Goal: Navigation & Orientation: Find specific page/section

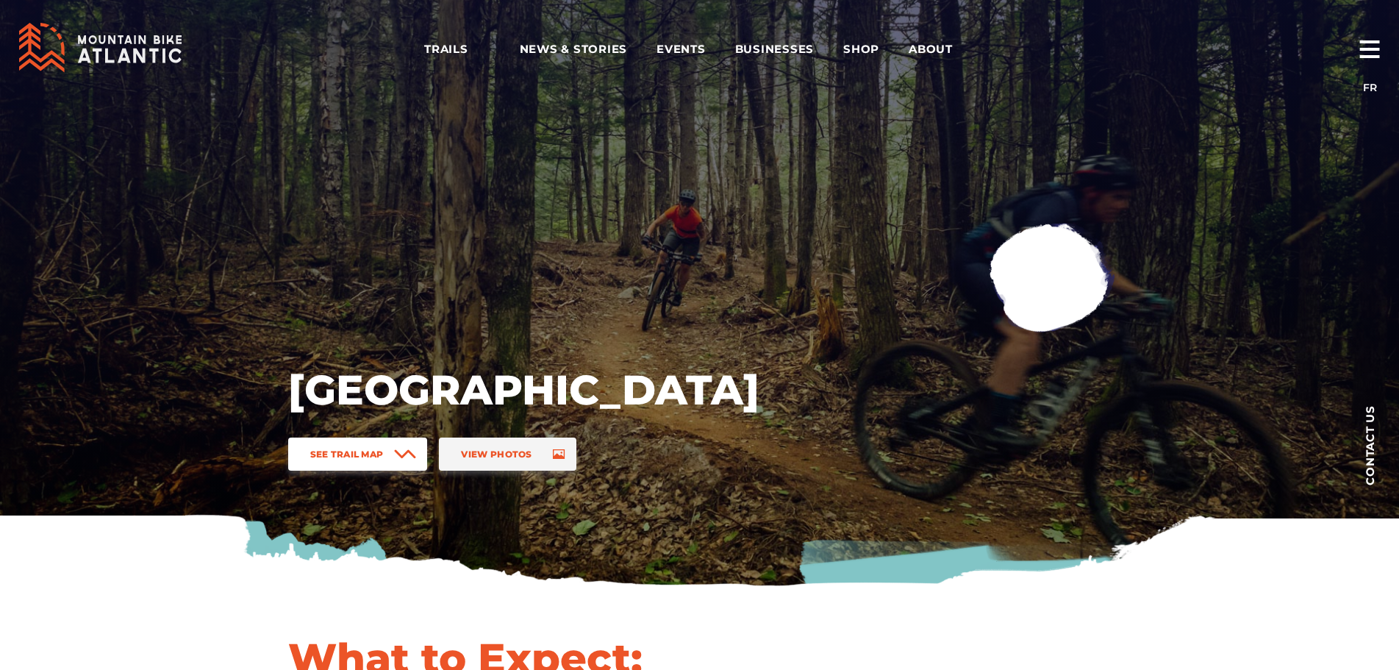
click at [388, 451] on link "See Trail Map" at bounding box center [358, 454] width 140 height 33
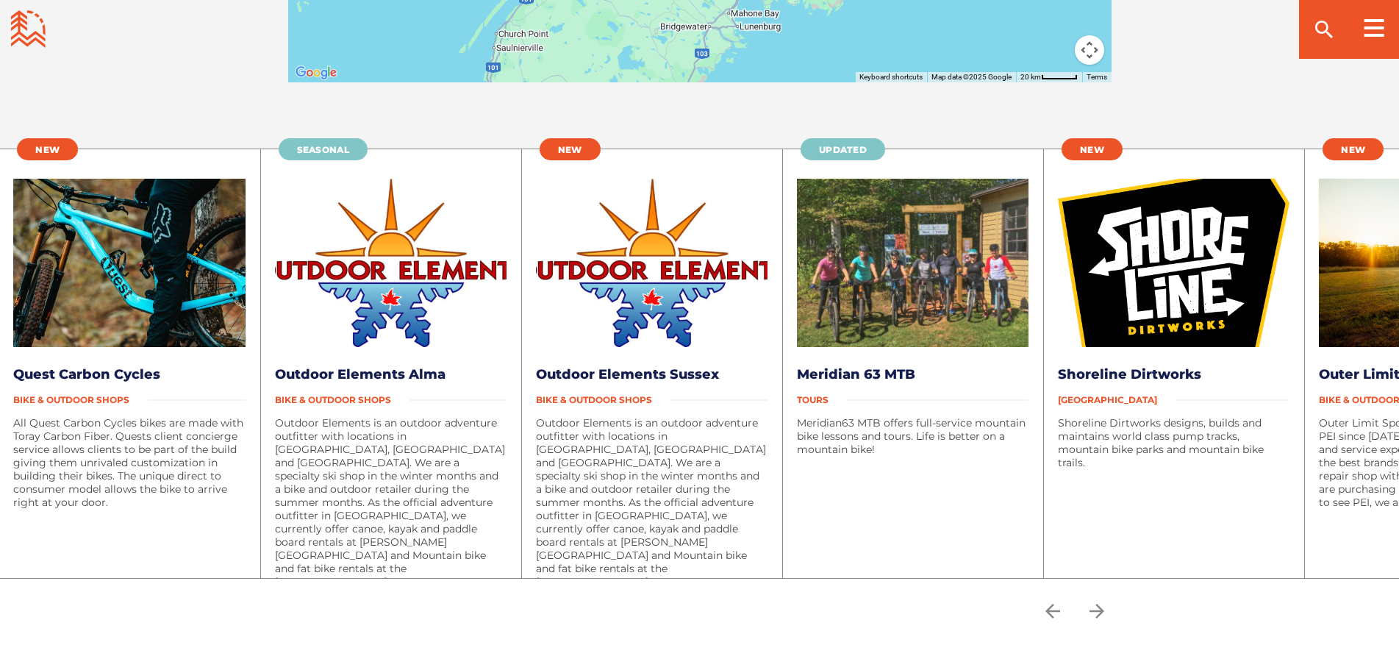
scroll to position [2999, 0]
click at [1104, 610] on icon "arrow forward" at bounding box center [1096, 610] width 15 height 15
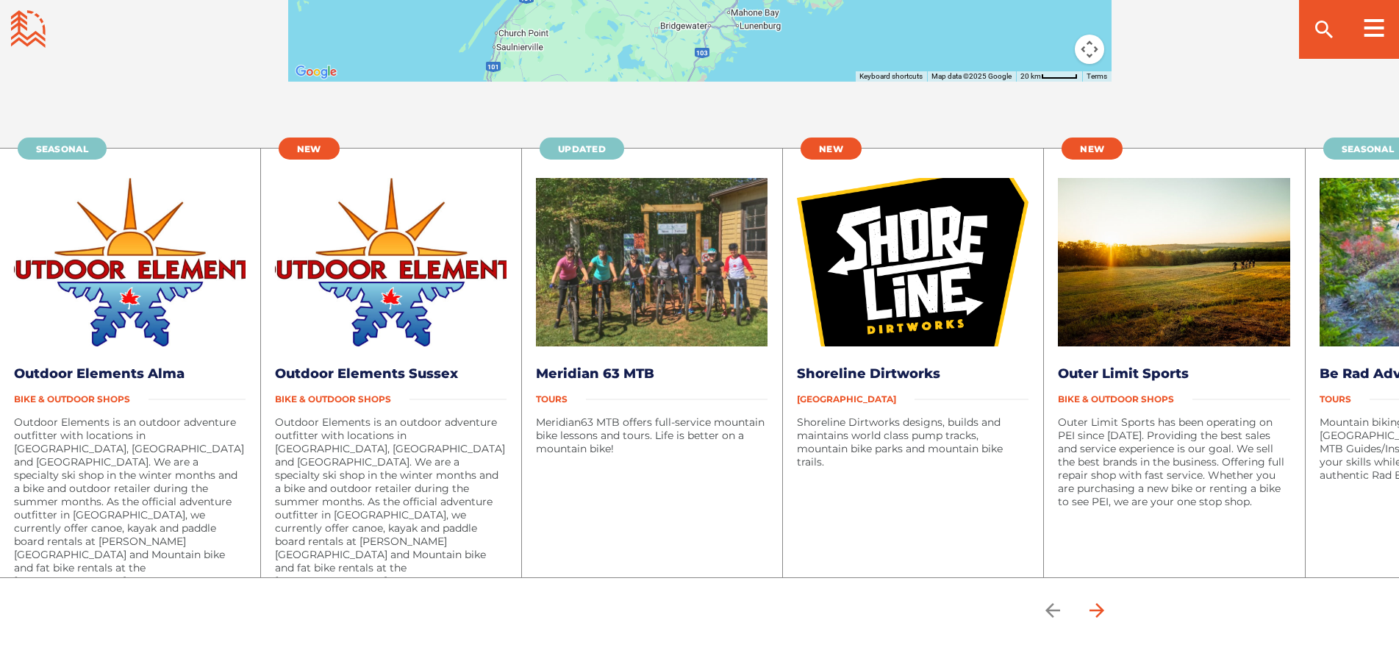
click at [1104, 610] on icon "arrow forward" at bounding box center [1096, 610] width 15 height 15
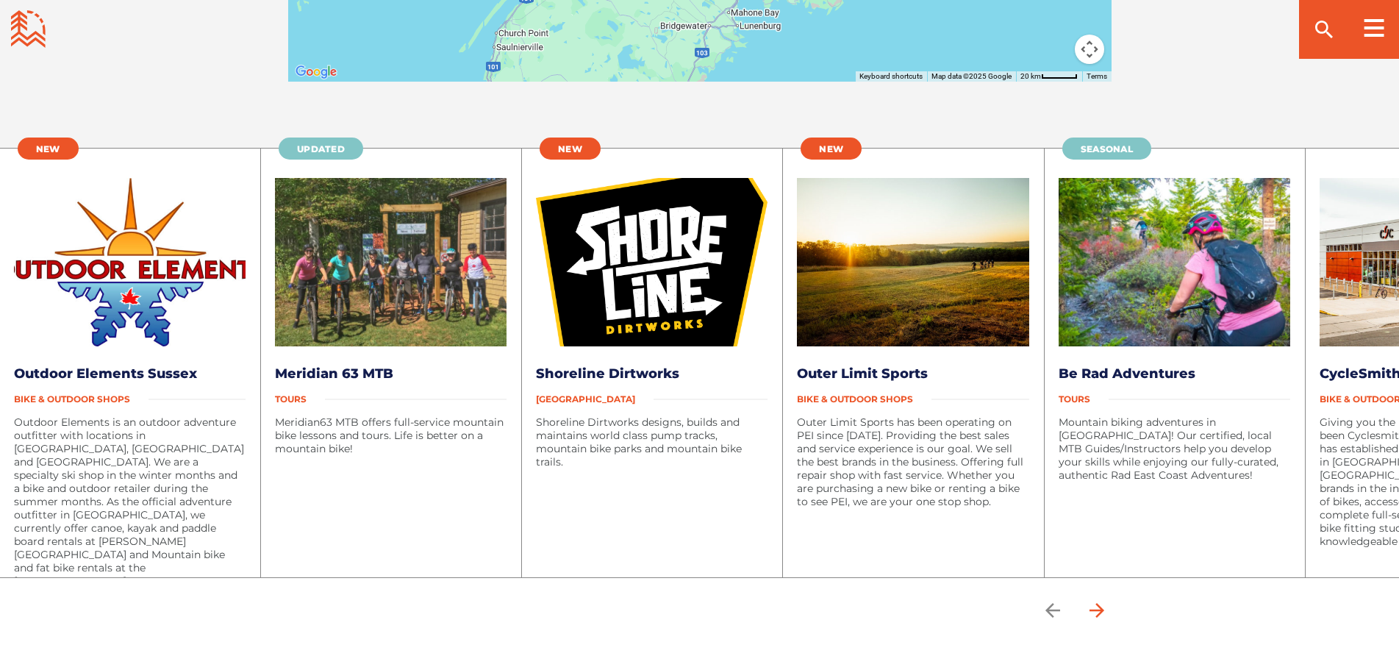
click at [1104, 610] on icon "arrow forward" at bounding box center [1096, 610] width 15 height 15
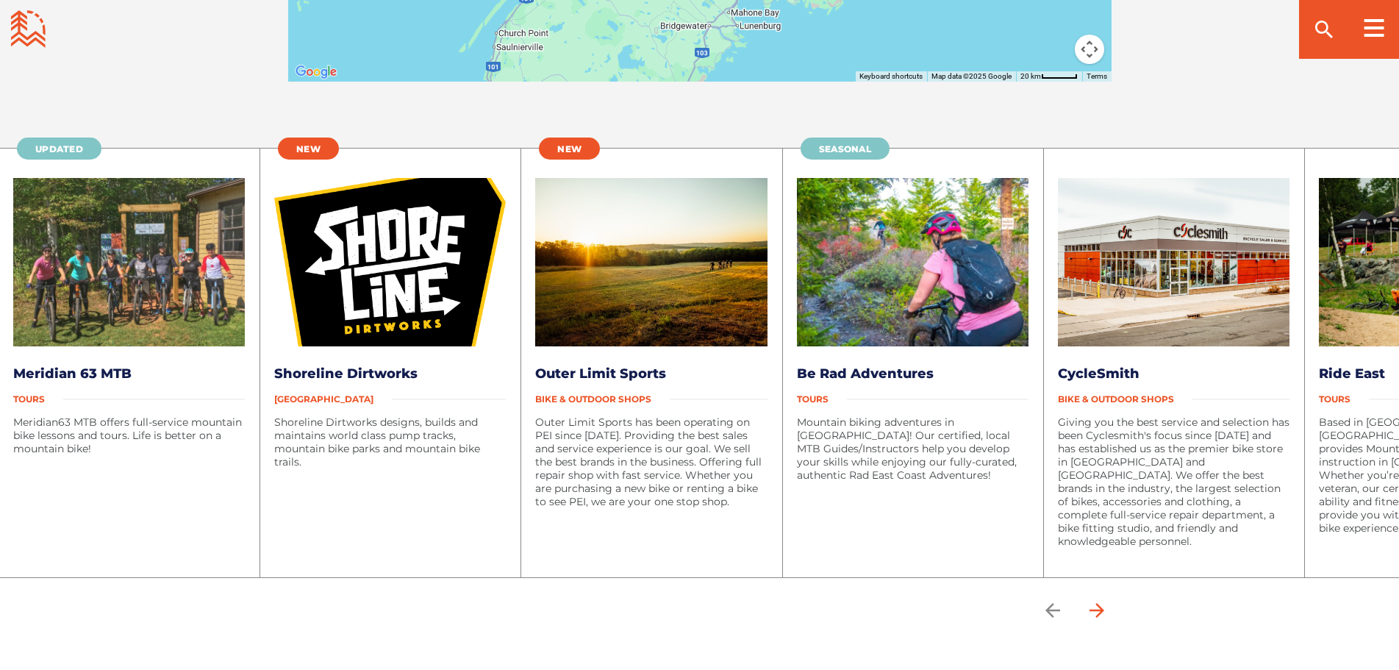
click at [1104, 610] on icon "arrow forward" at bounding box center [1096, 610] width 15 height 15
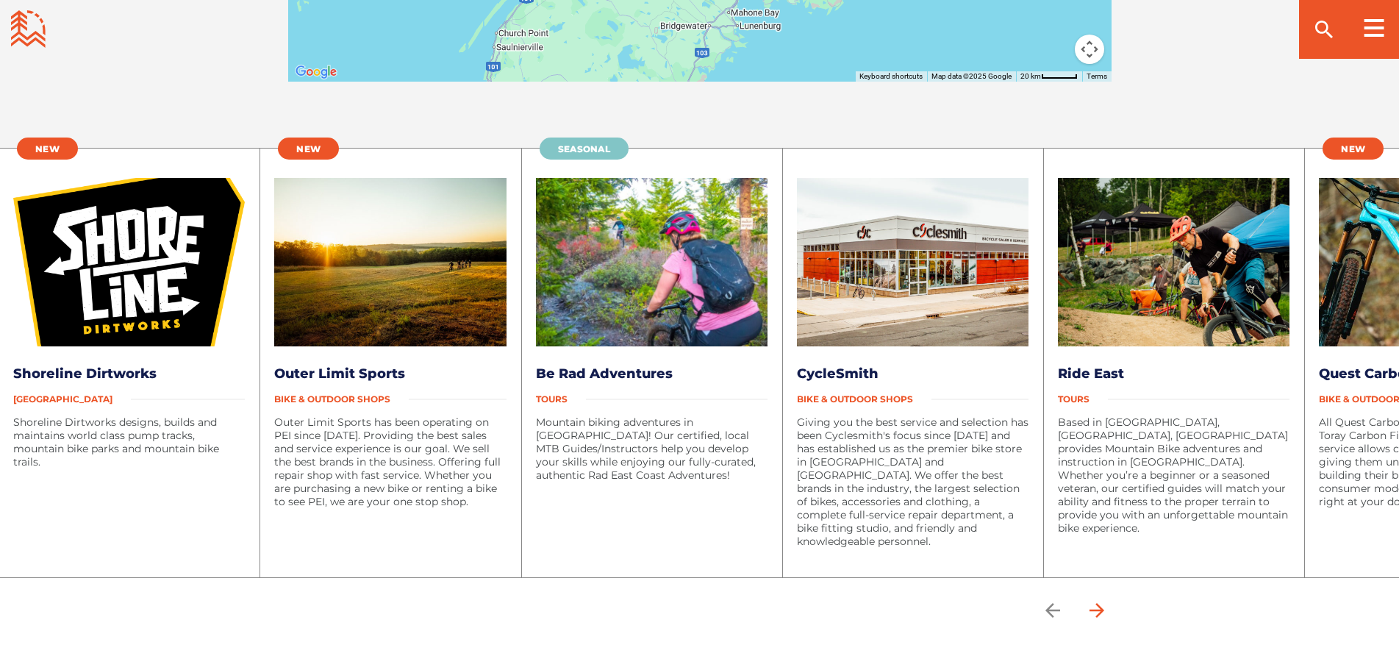
click at [1104, 610] on icon "arrow forward" at bounding box center [1096, 610] width 15 height 15
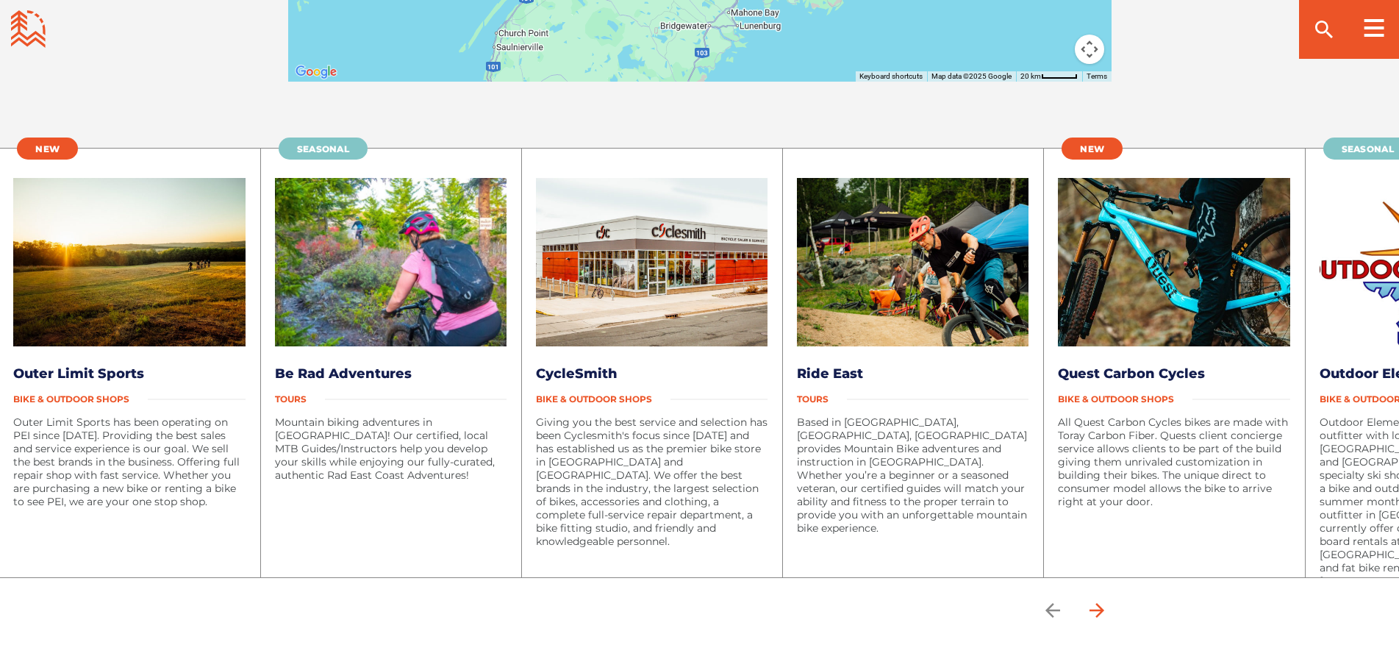
click at [1104, 610] on icon "arrow forward" at bounding box center [1096, 610] width 15 height 15
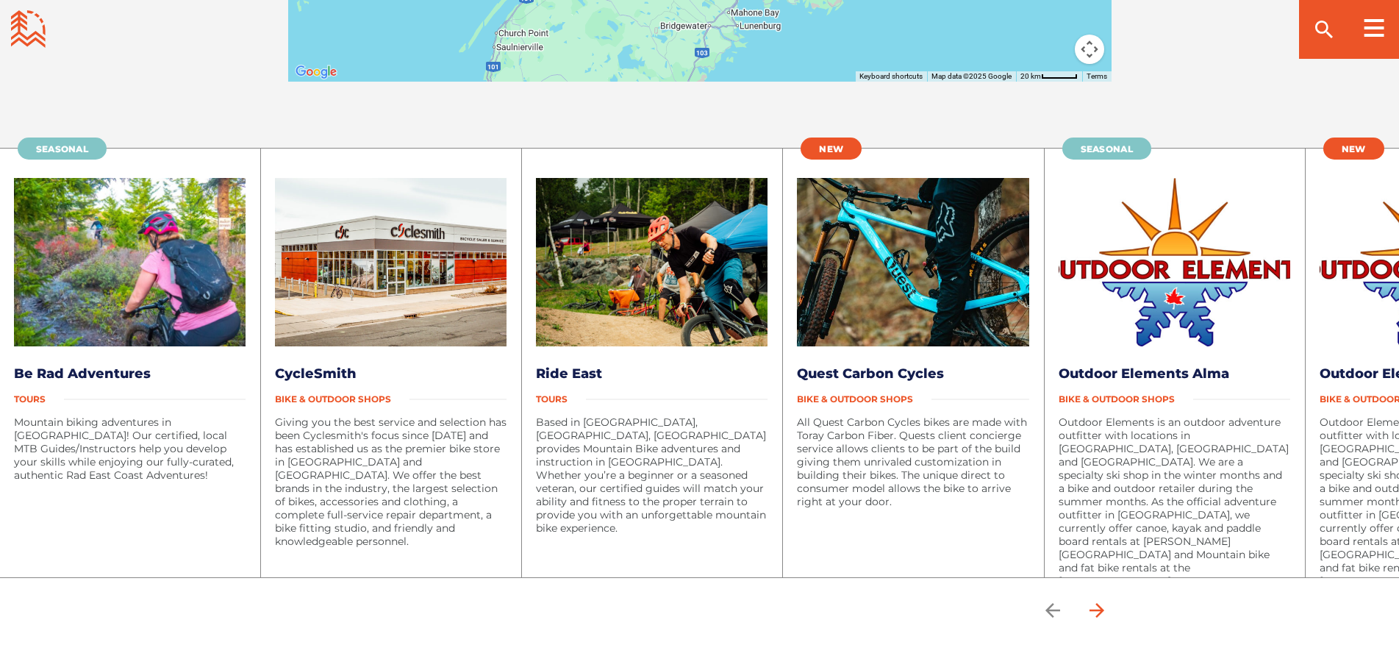
click at [1104, 610] on icon "arrow forward" at bounding box center [1096, 610] width 15 height 15
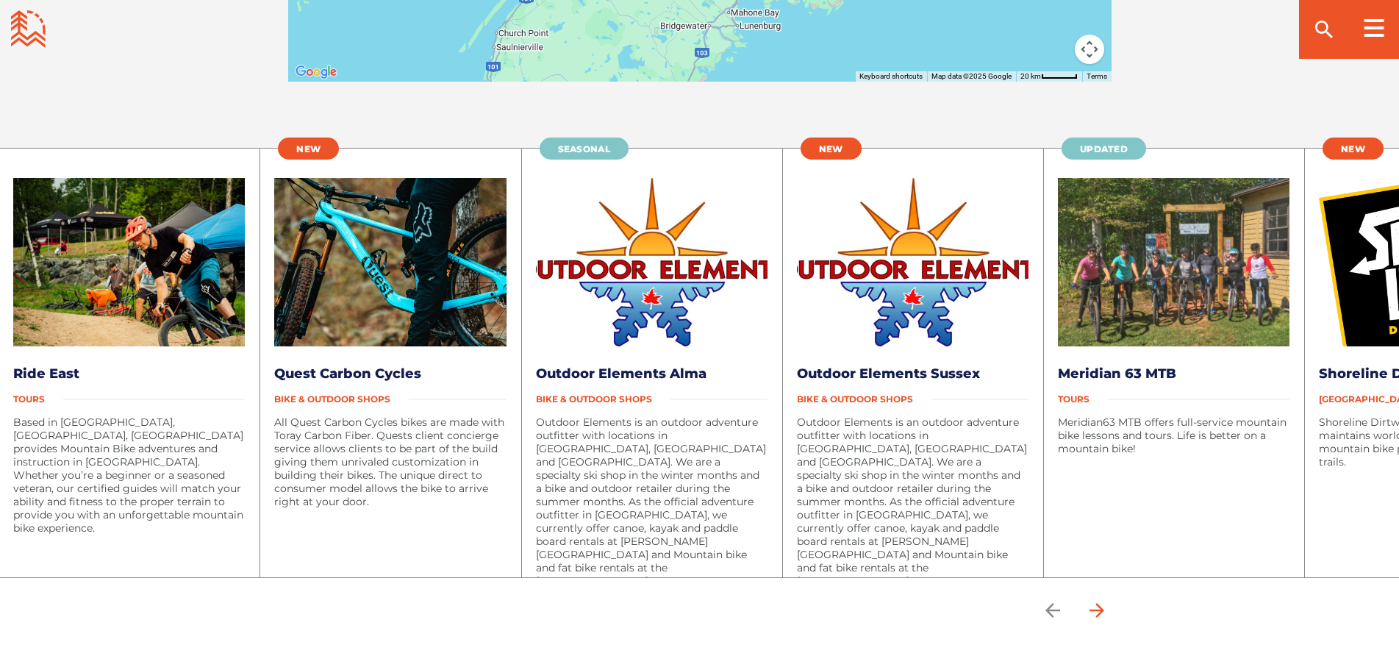
click at [1104, 610] on icon "arrow forward" at bounding box center [1096, 610] width 15 height 15
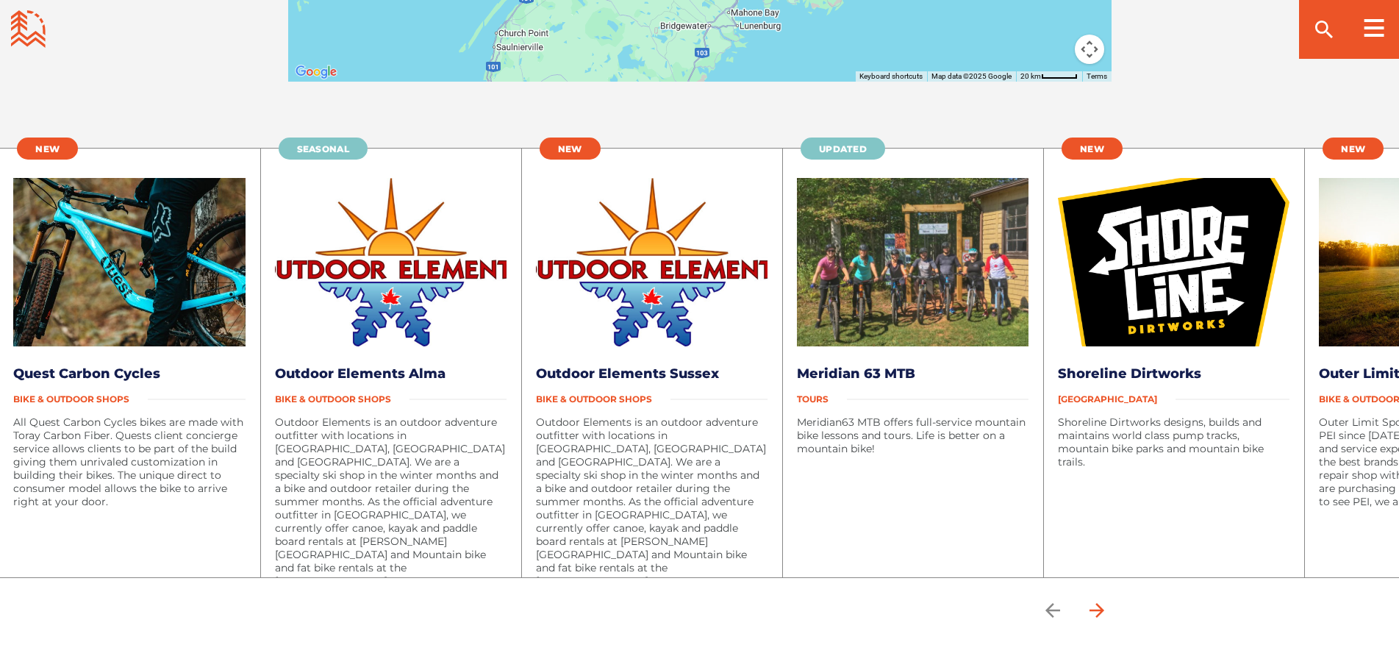
click at [1104, 610] on icon "arrow forward" at bounding box center [1096, 610] width 15 height 15
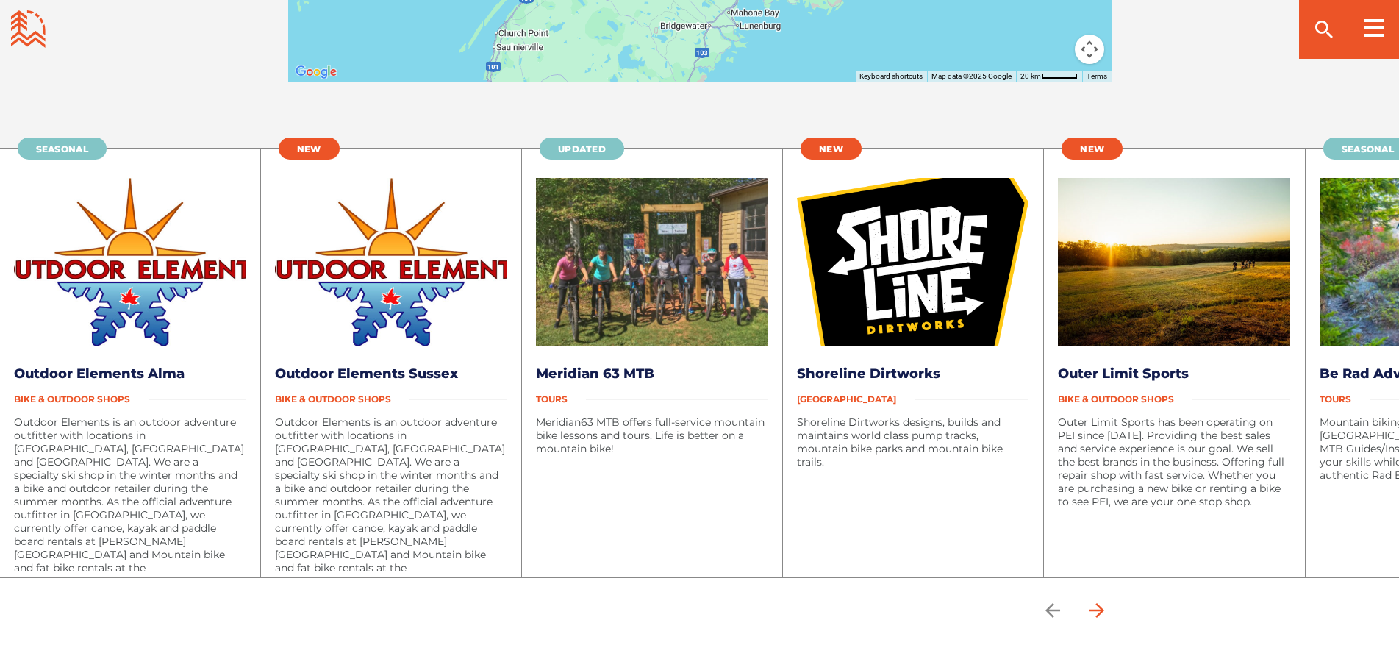
click at [1104, 610] on icon "arrow forward" at bounding box center [1096, 610] width 15 height 15
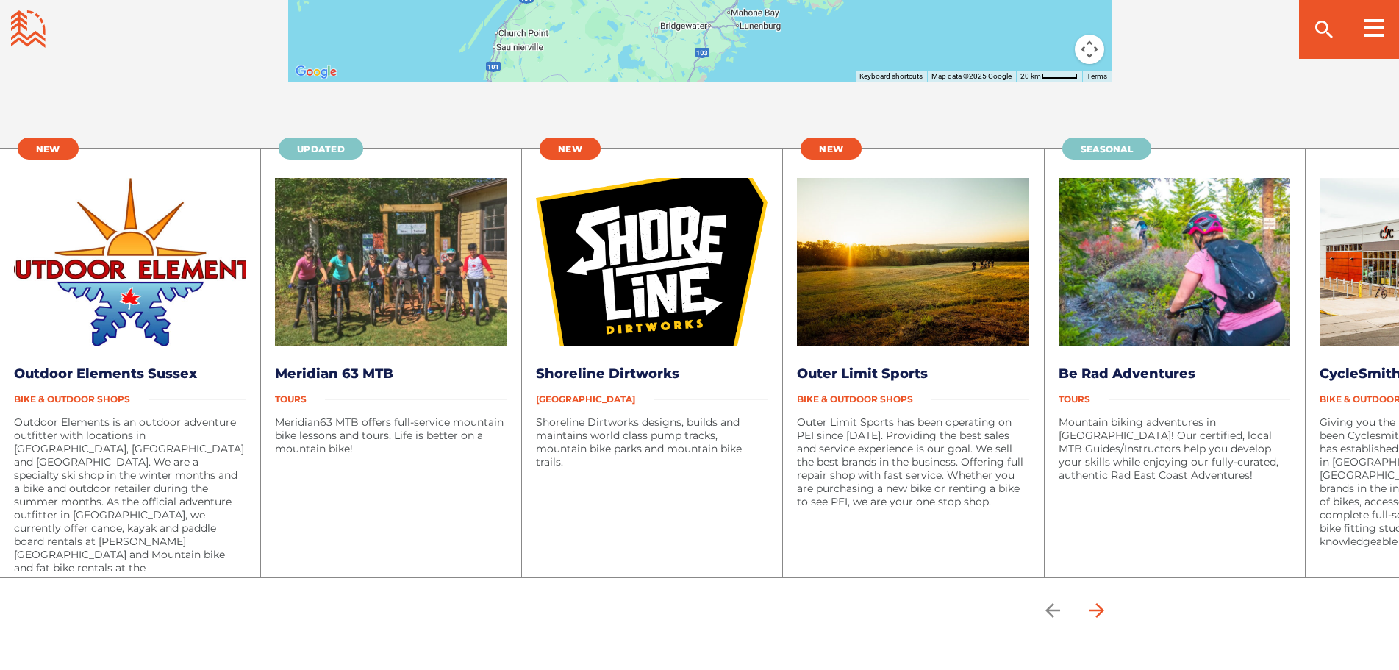
click at [1104, 610] on icon "arrow forward" at bounding box center [1096, 610] width 15 height 15
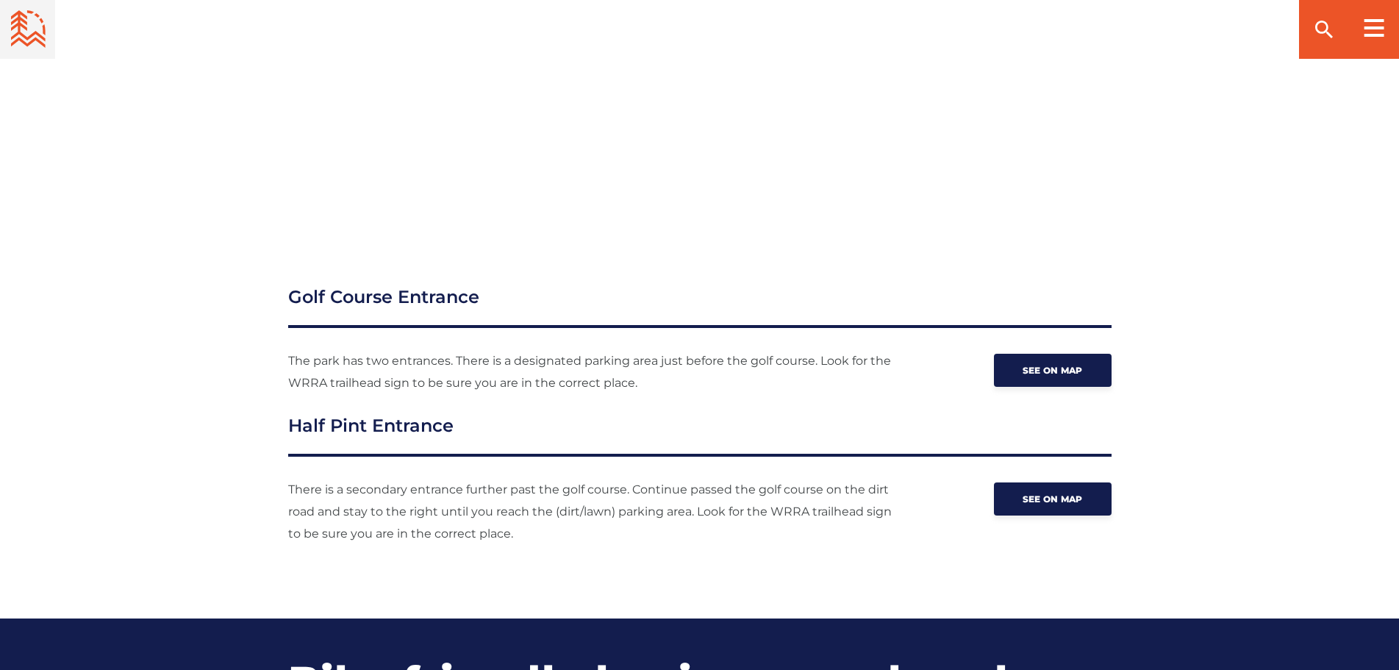
scroll to position [1161, 0]
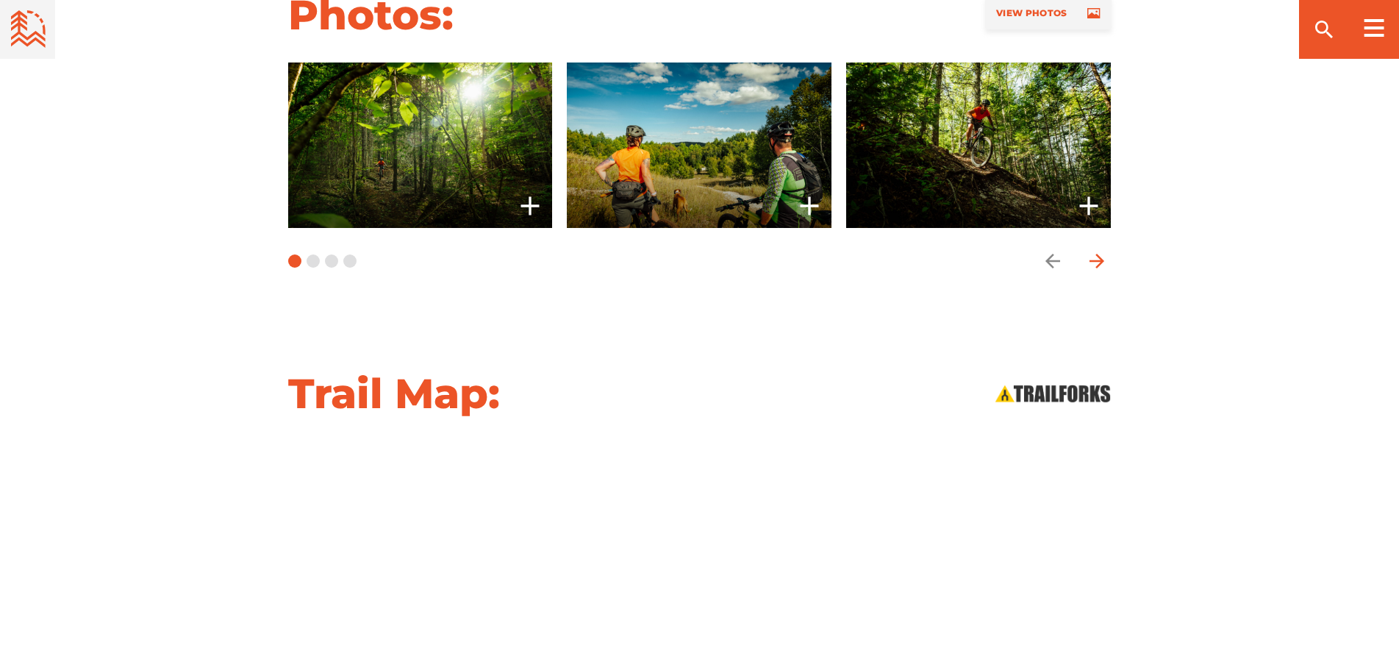
click at [1093, 256] on icon "arrow forward" at bounding box center [1097, 261] width 22 height 22
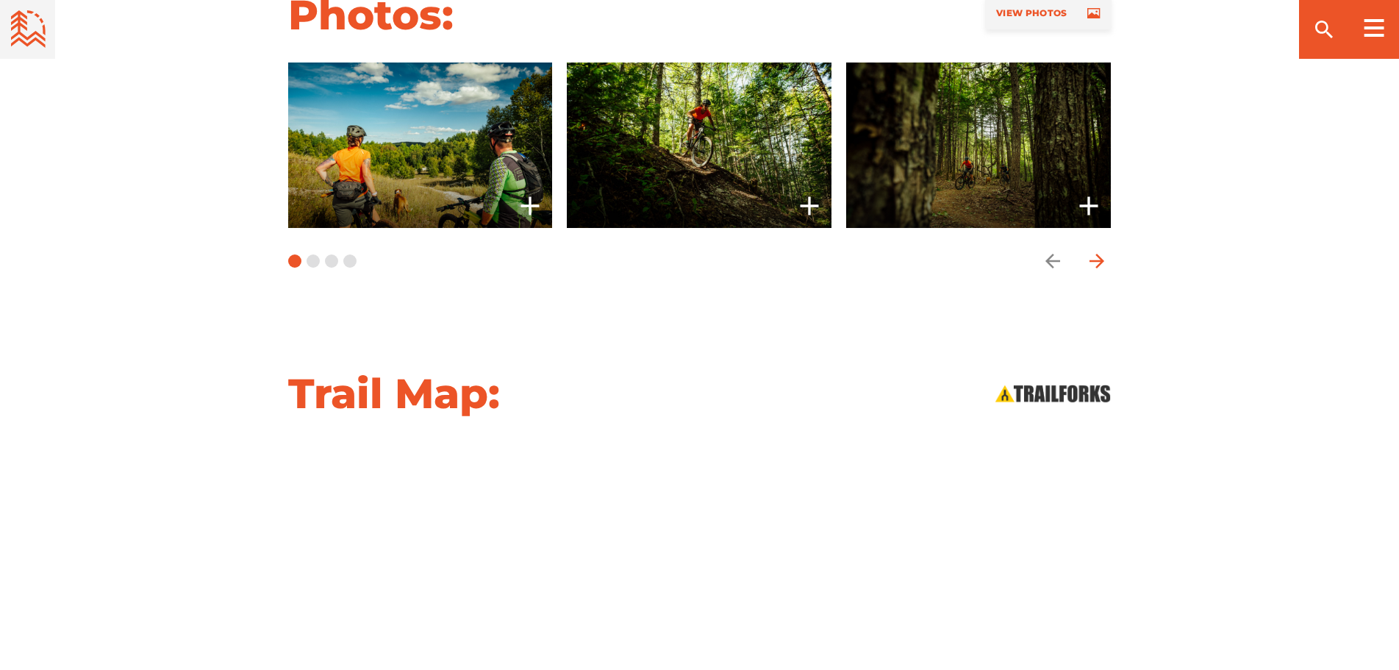
click at [1093, 256] on icon "arrow forward" at bounding box center [1097, 261] width 22 height 22
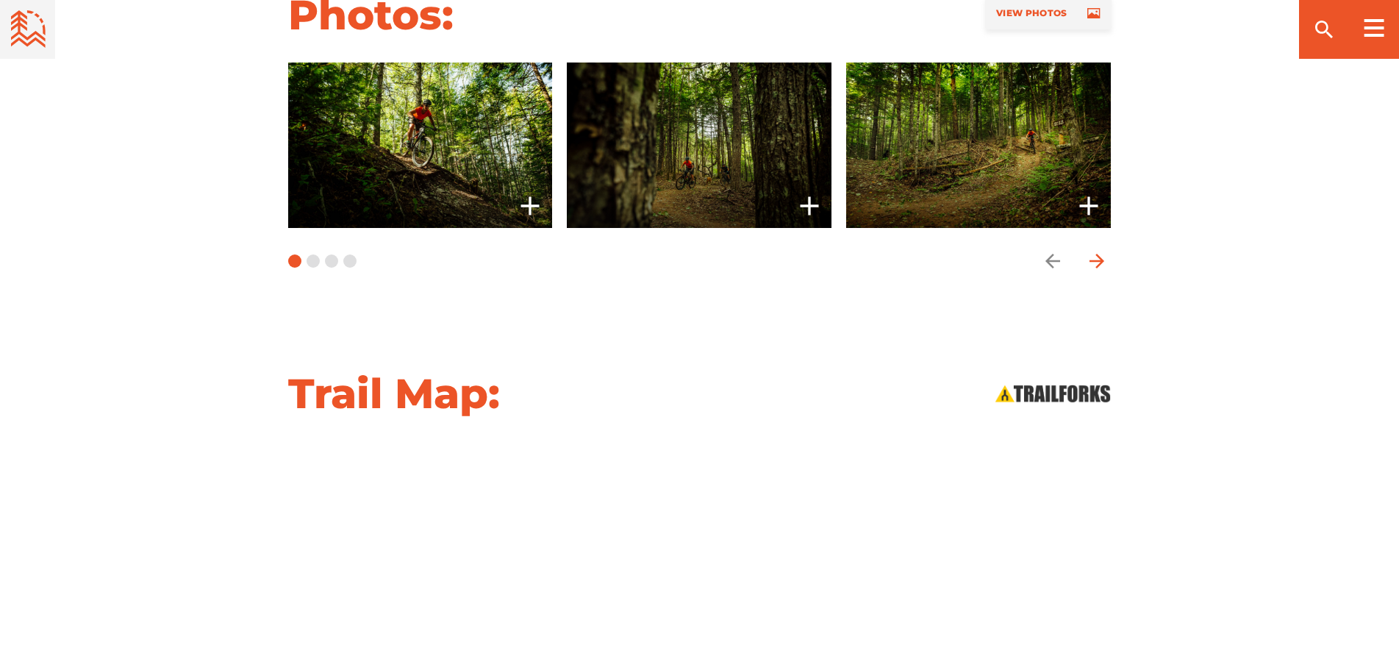
click at [1093, 256] on icon "arrow forward" at bounding box center [1097, 261] width 22 height 22
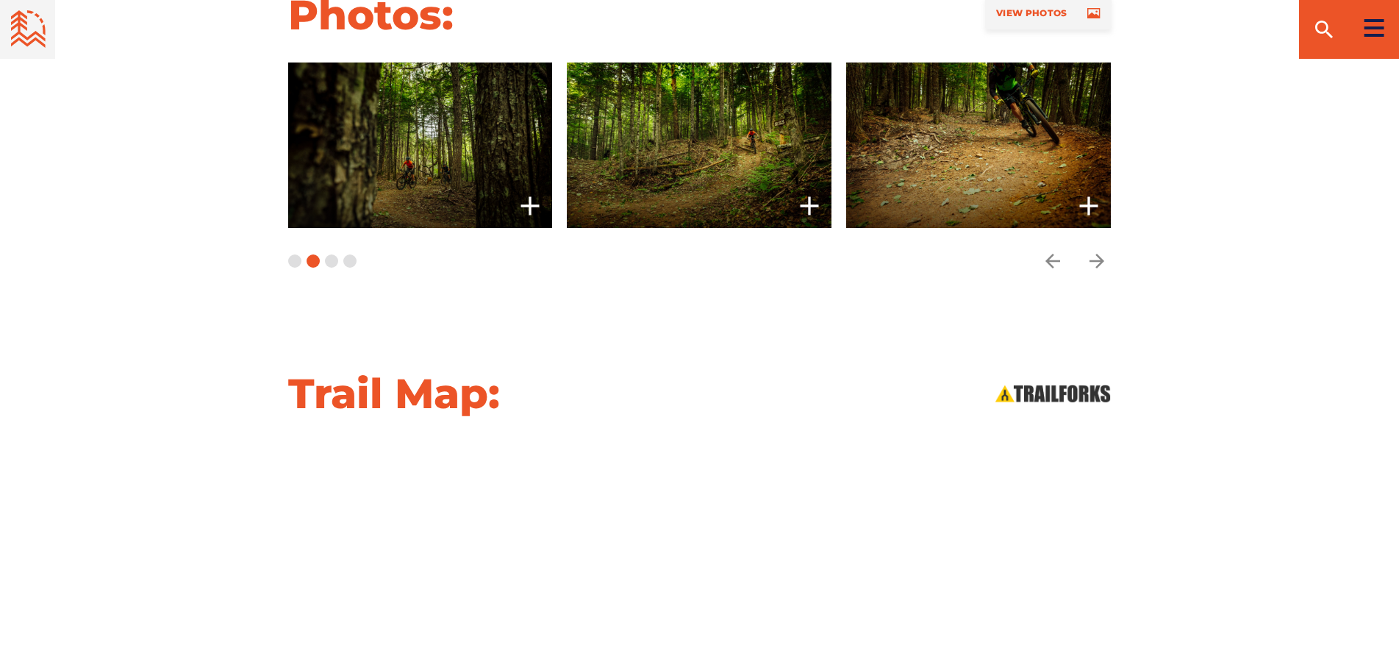
click at [1363, 34] on div at bounding box center [1374, 28] width 50 height 59
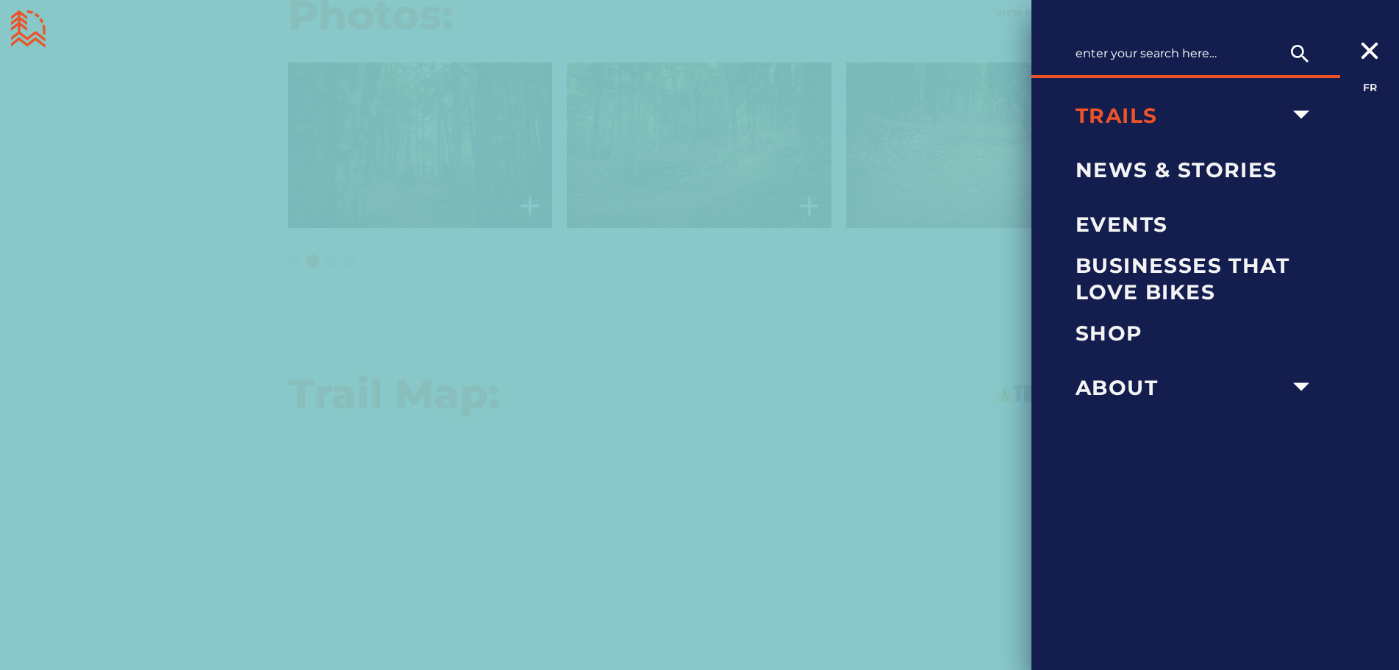
click at [1232, 102] on span "Trails" at bounding box center [1180, 115] width 209 height 26
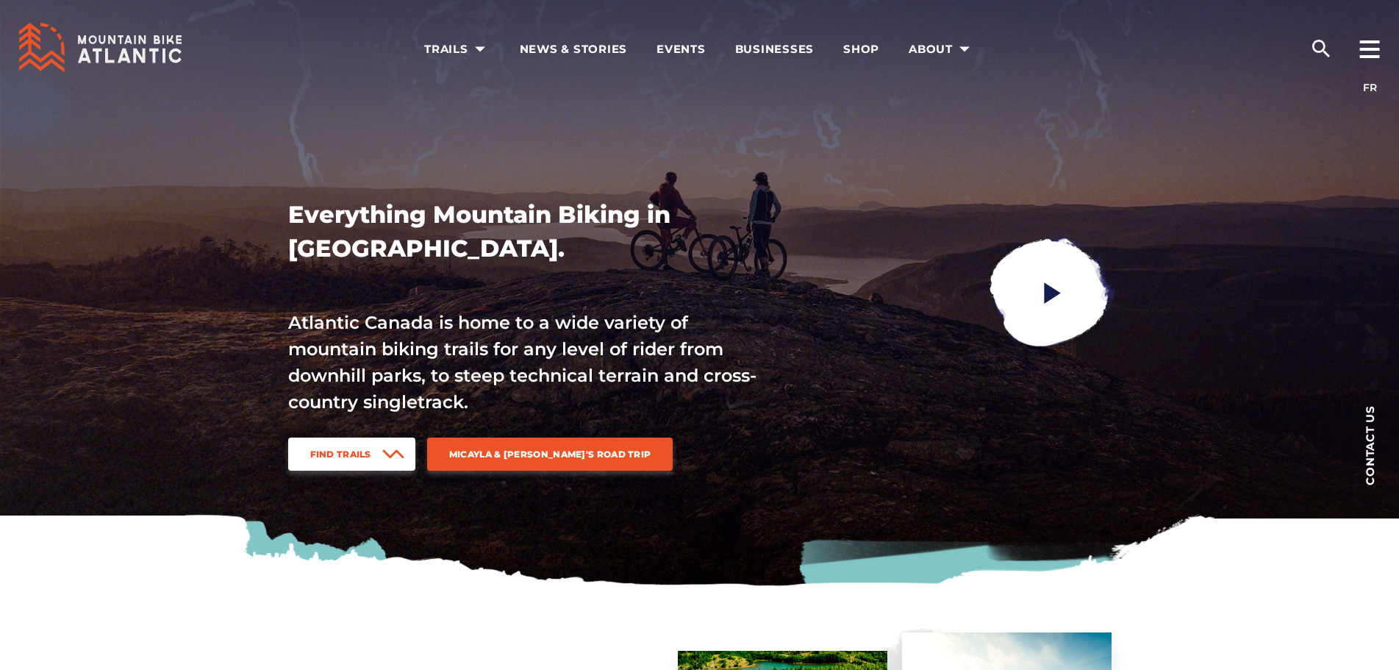
click at [329, 453] on span "Find Trails" at bounding box center [340, 454] width 61 height 11
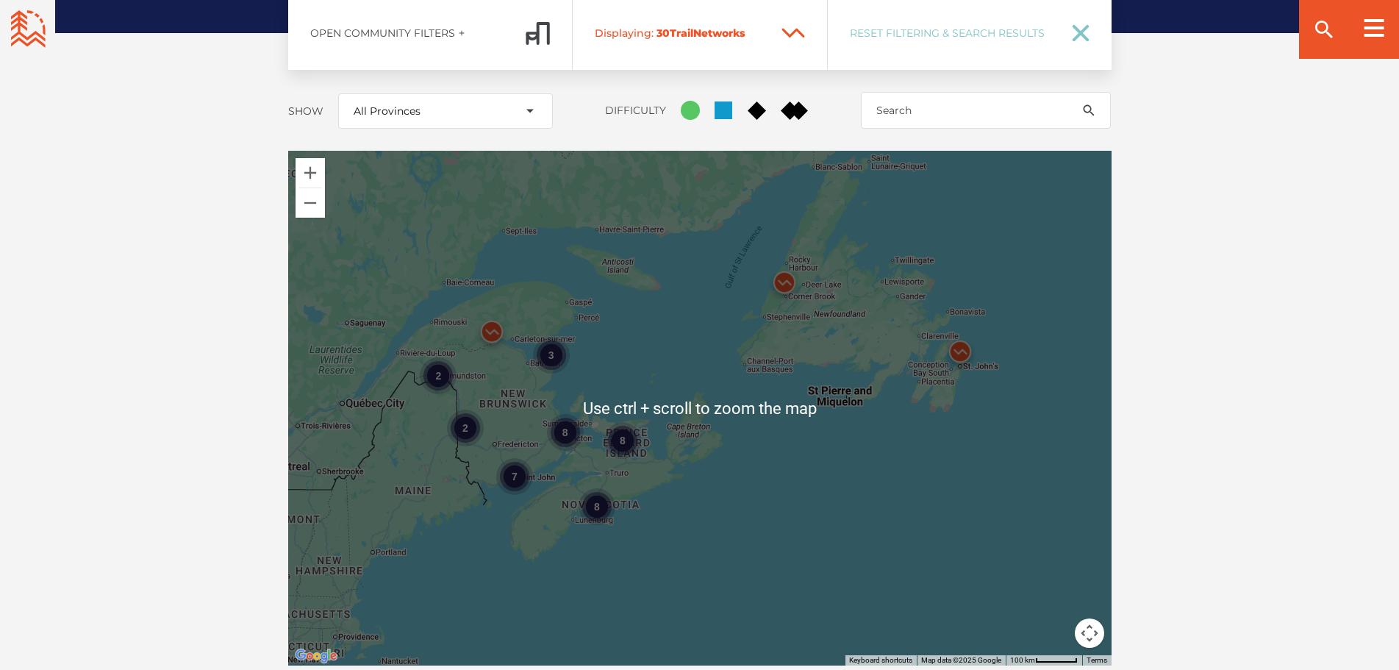
scroll to position [1907, 0]
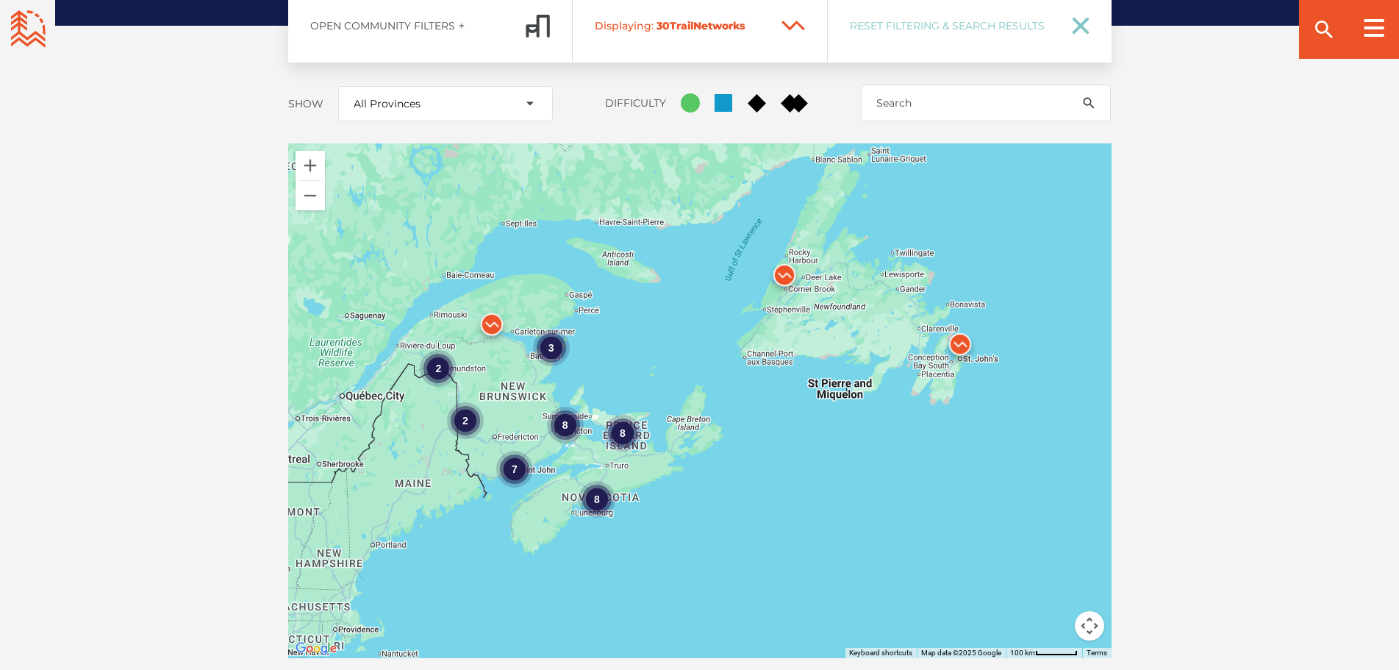
click at [568, 407] on div "8" at bounding box center [564, 425] width 37 height 37
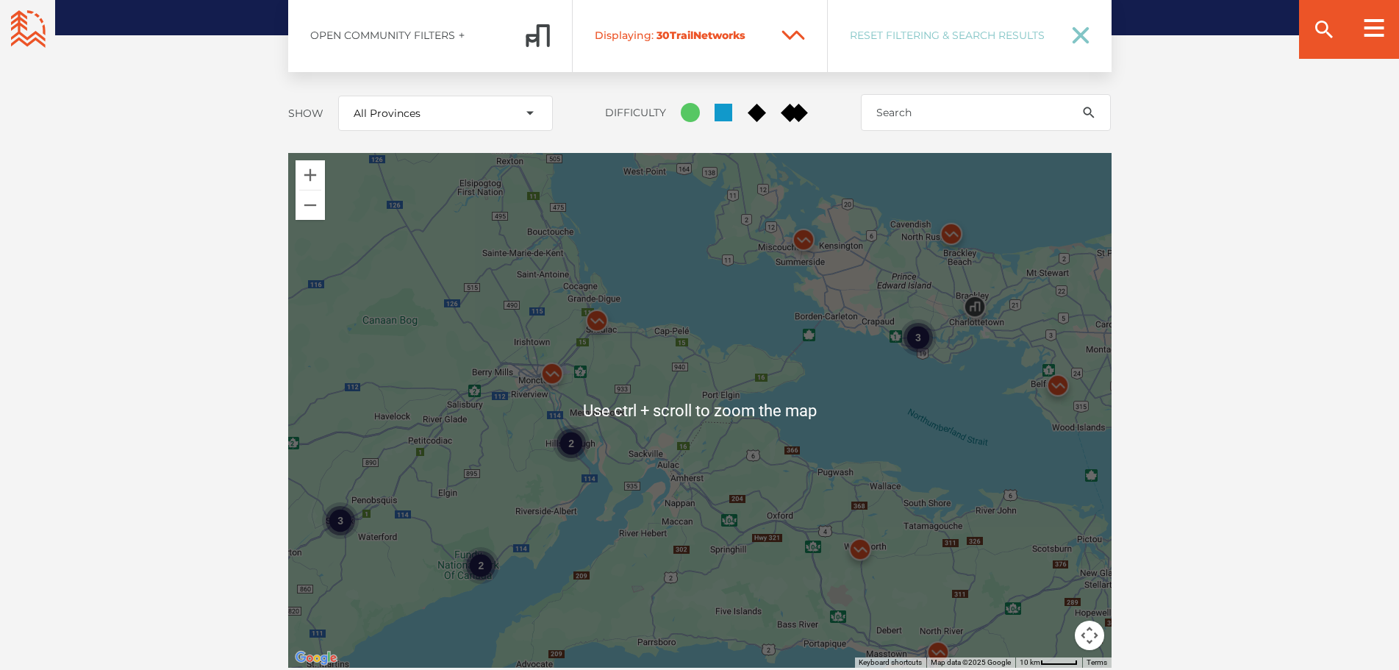
scroll to position [1980, 0]
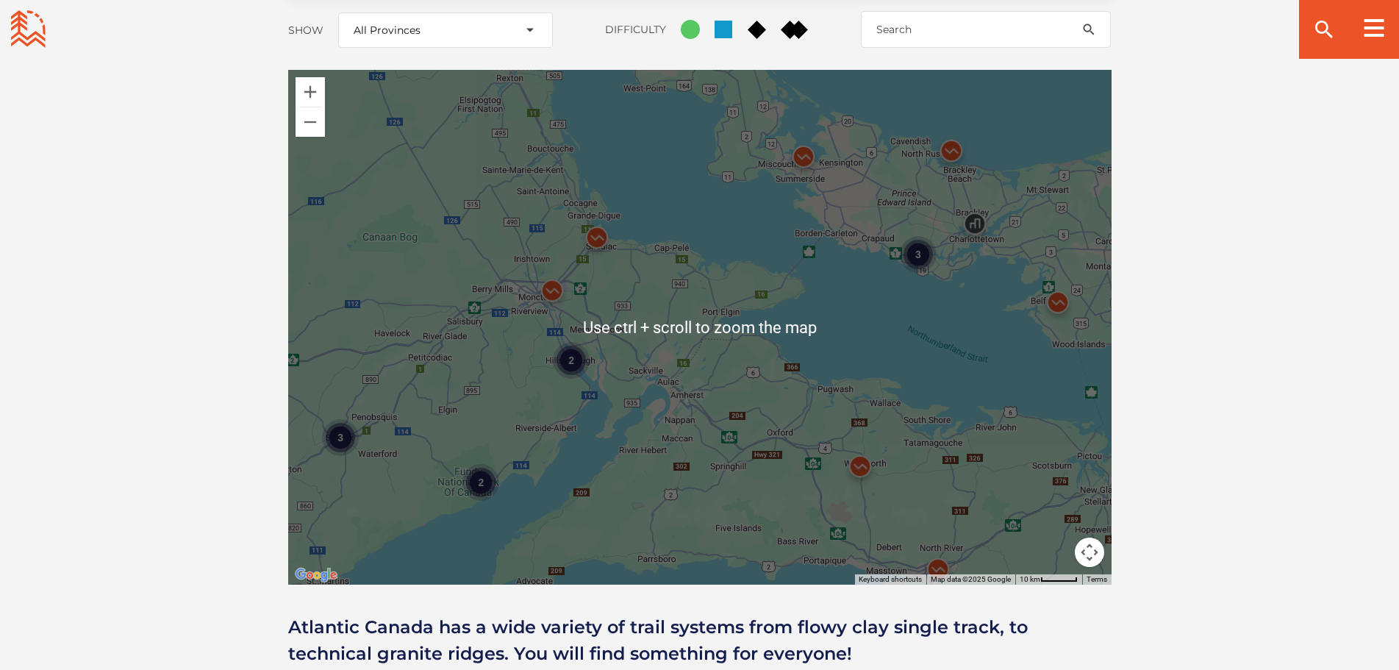
click at [568, 343] on div "2" at bounding box center [571, 361] width 37 height 37
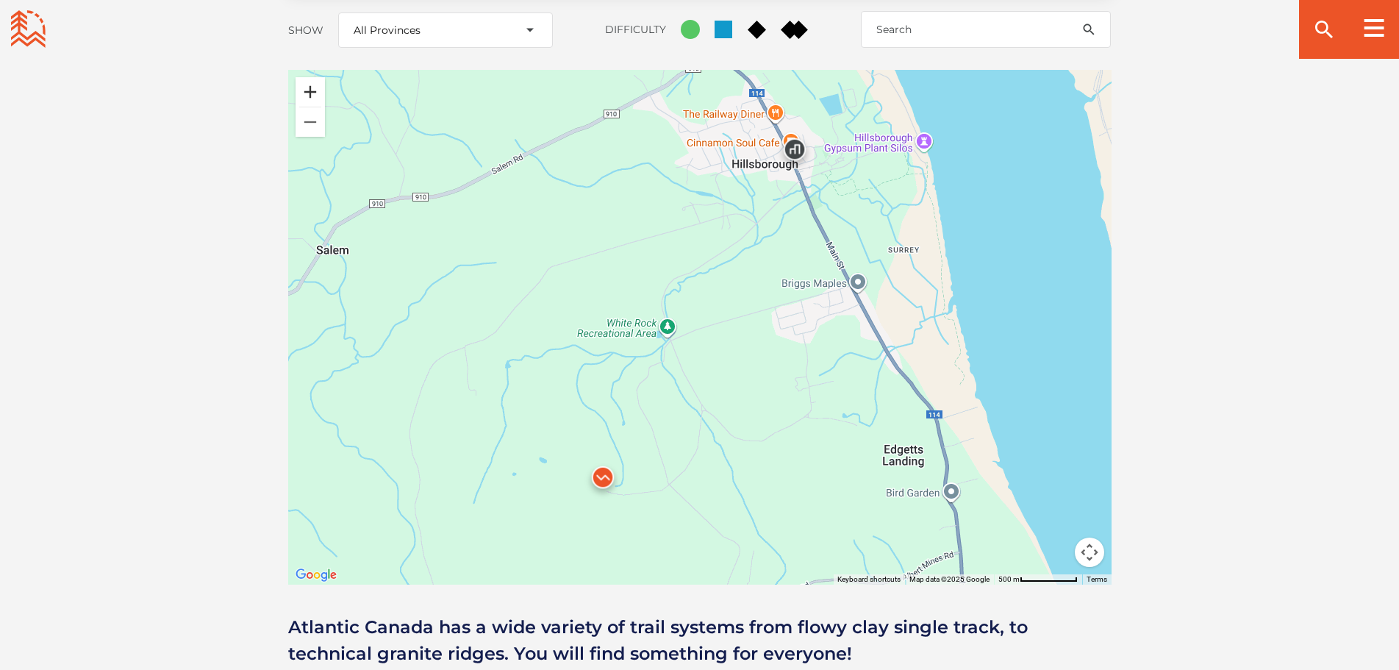
click at [308, 77] on button "Zoom in" at bounding box center [310, 91] width 29 height 29
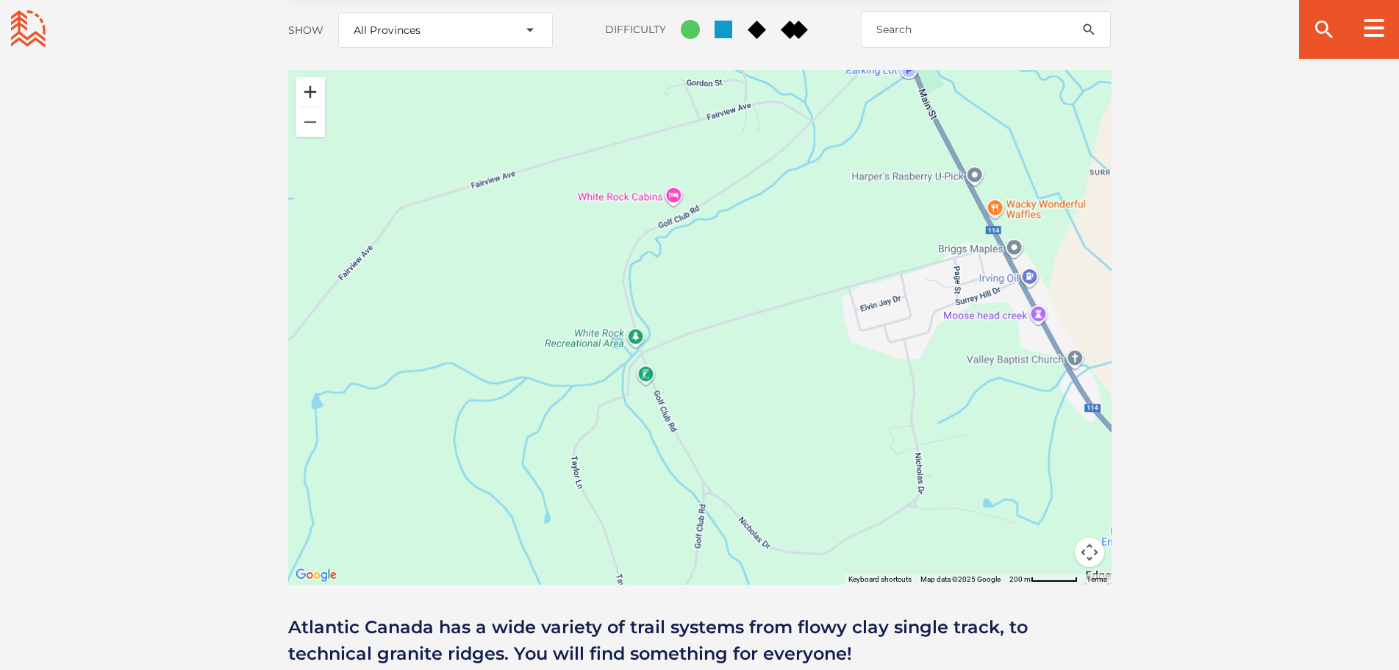
click at [308, 77] on button "Zoom in" at bounding box center [310, 91] width 29 height 29
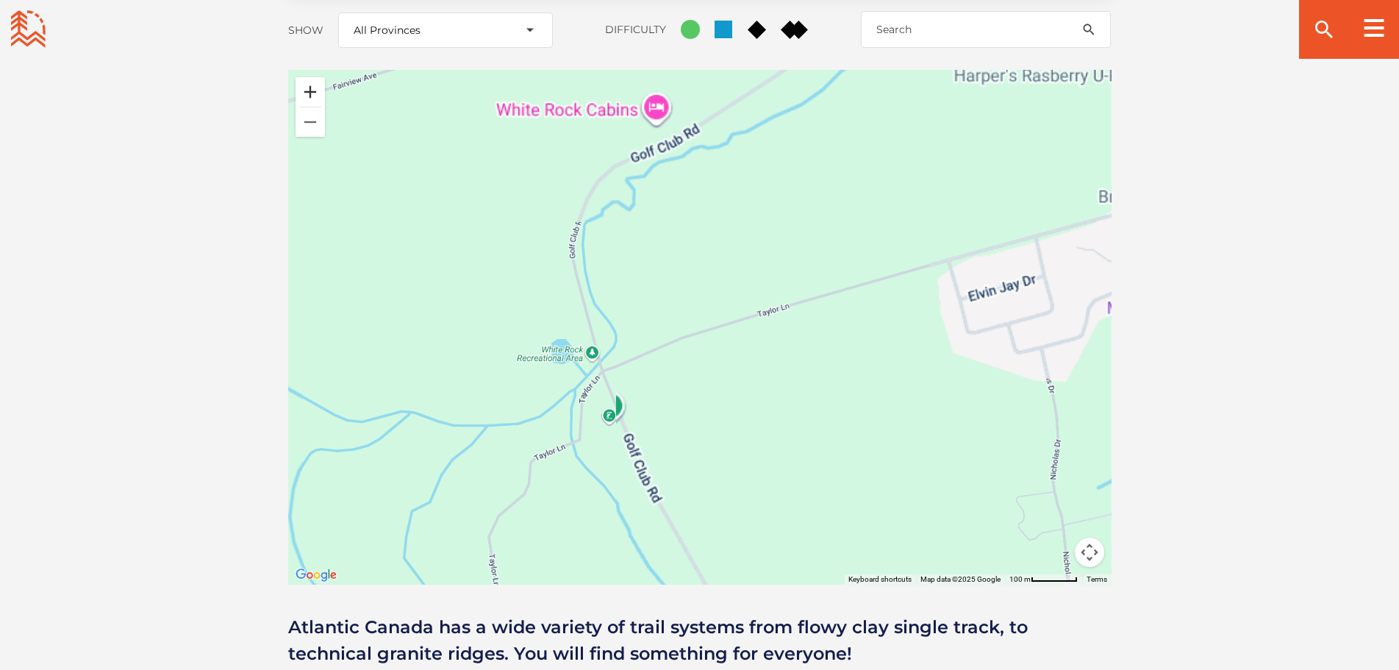
click at [308, 77] on button "Zoom in" at bounding box center [310, 91] width 29 height 29
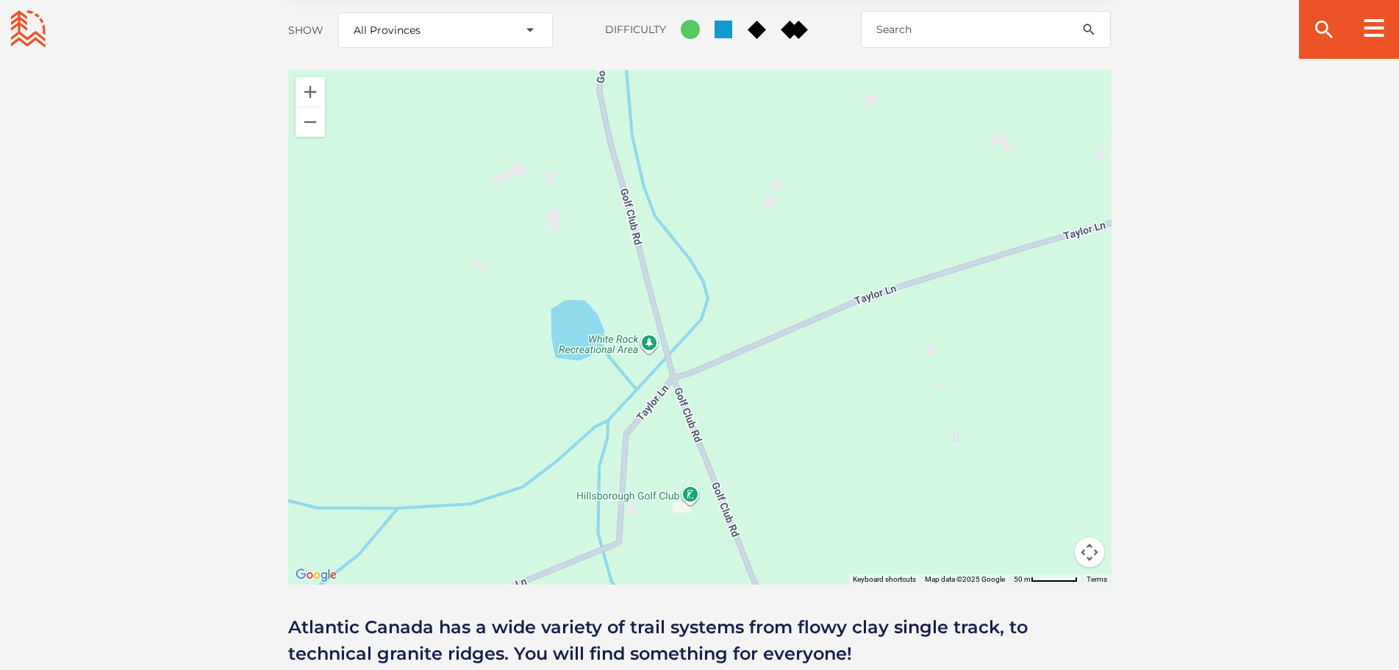
drag, startPoint x: 432, startPoint y: 269, endPoint x: 643, endPoint y: 213, distance: 219.2
click at [643, 213] on div at bounding box center [700, 327] width 824 height 515
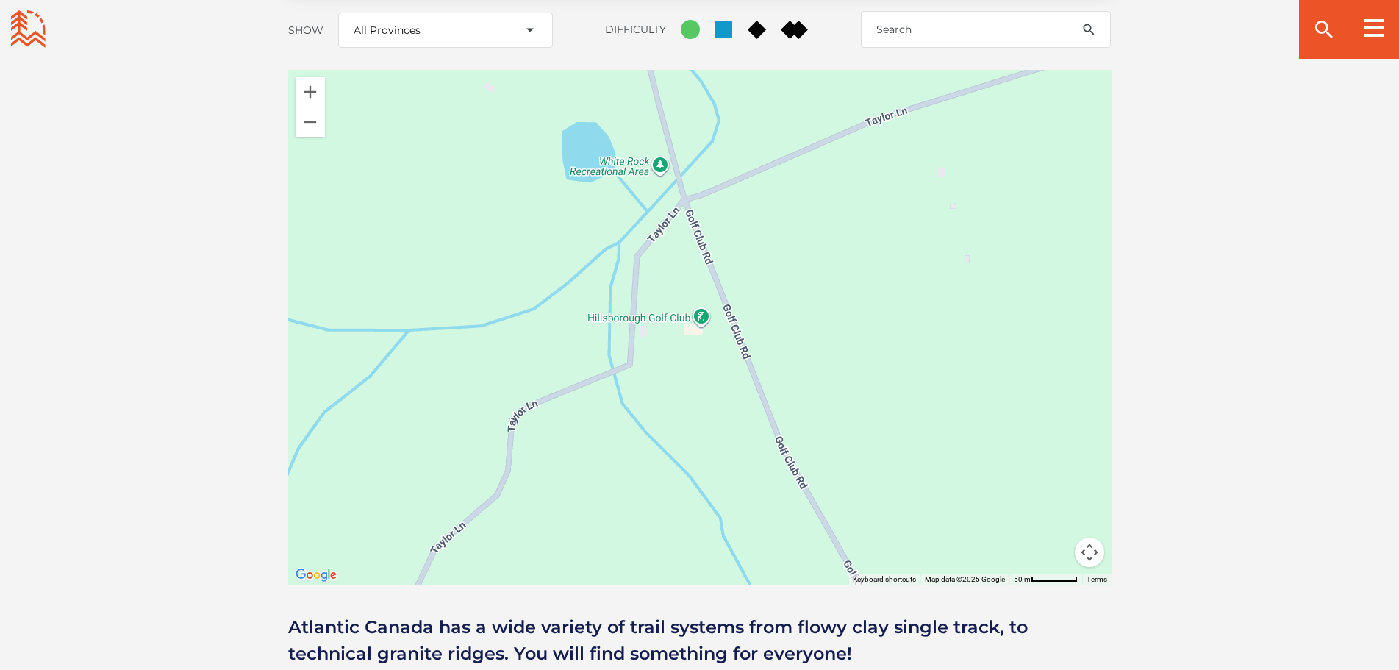
drag, startPoint x: 648, startPoint y: 443, endPoint x: 663, endPoint y: 244, distance: 199.8
click at [663, 244] on div at bounding box center [700, 327] width 824 height 515
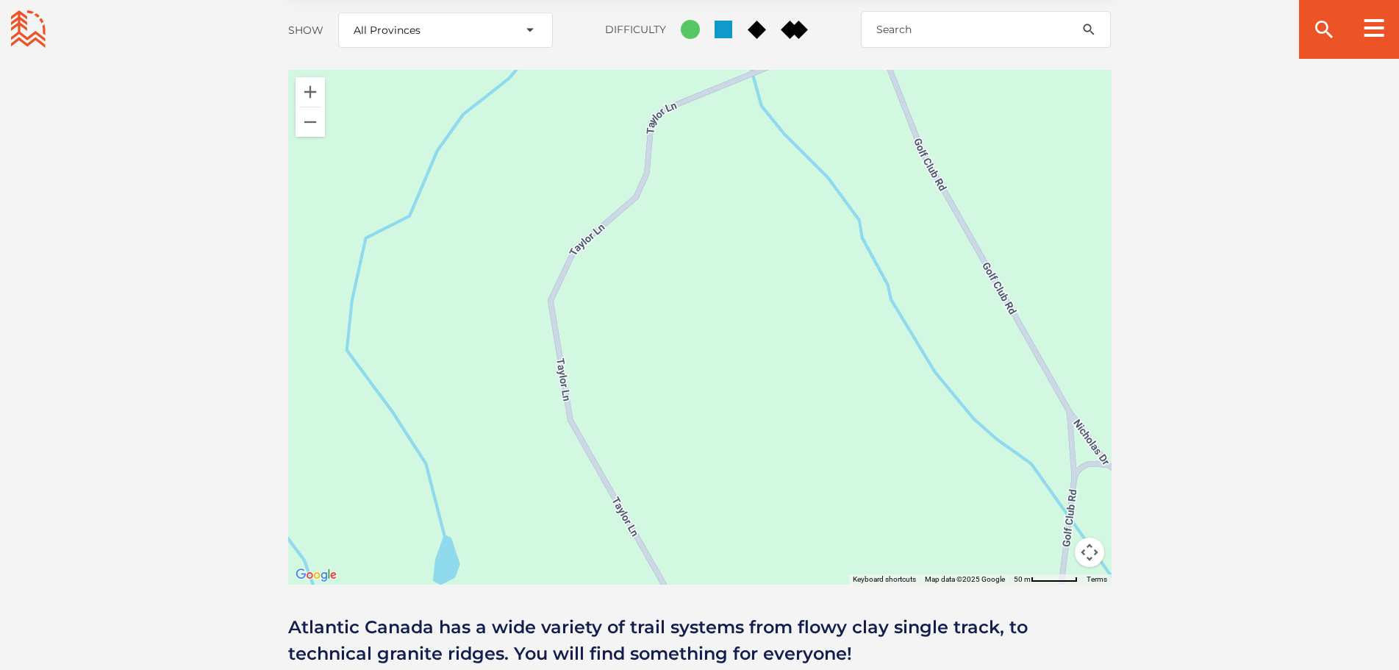
drag, startPoint x: 732, startPoint y: 352, endPoint x: 806, endPoint y: 129, distance: 234.9
click at [806, 129] on div at bounding box center [700, 327] width 824 height 515
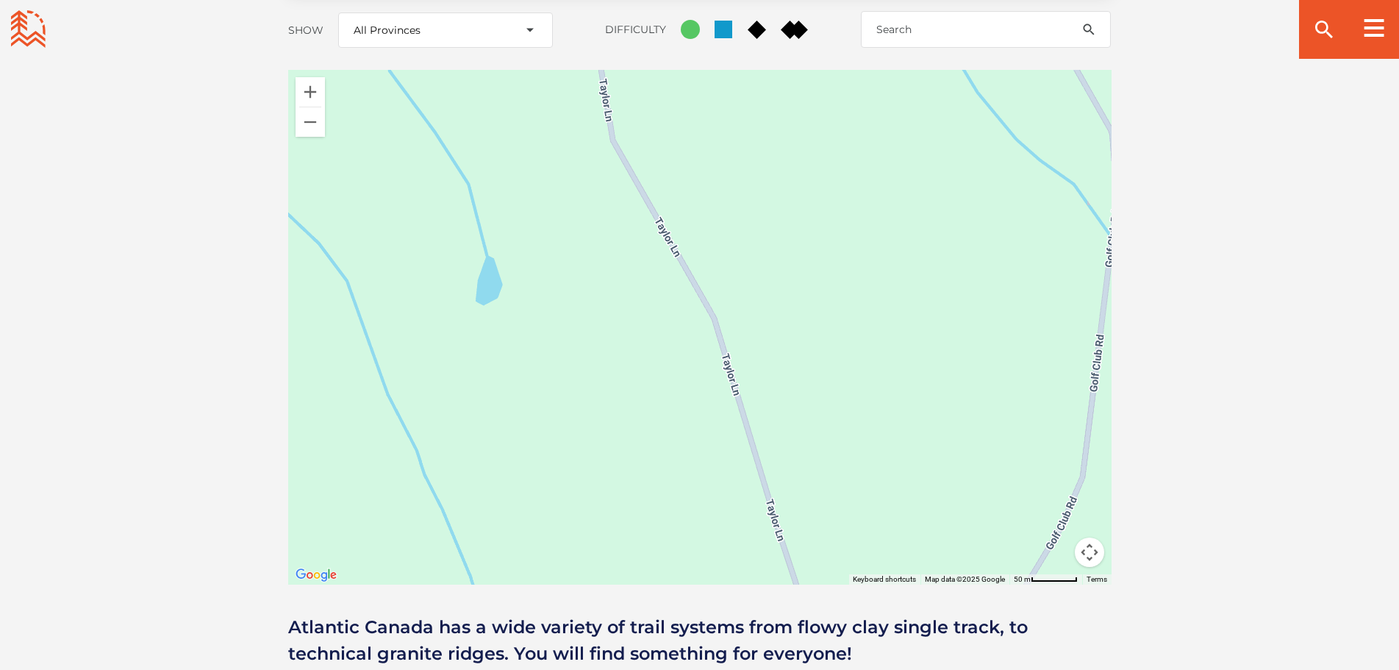
drag, startPoint x: 750, startPoint y: 310, endPoint x: 793, endPoint y: 28, distance: 285.6
click at [793, 28] on div "Open Community Filters Displaying: 30 Trail Network s Reset Filtering & Search …" at bounding box center [699, 290] width 1029 height 751
click at [305, 107] on button "Zoom out" at bounding box center [310, 121] width 29 height 29
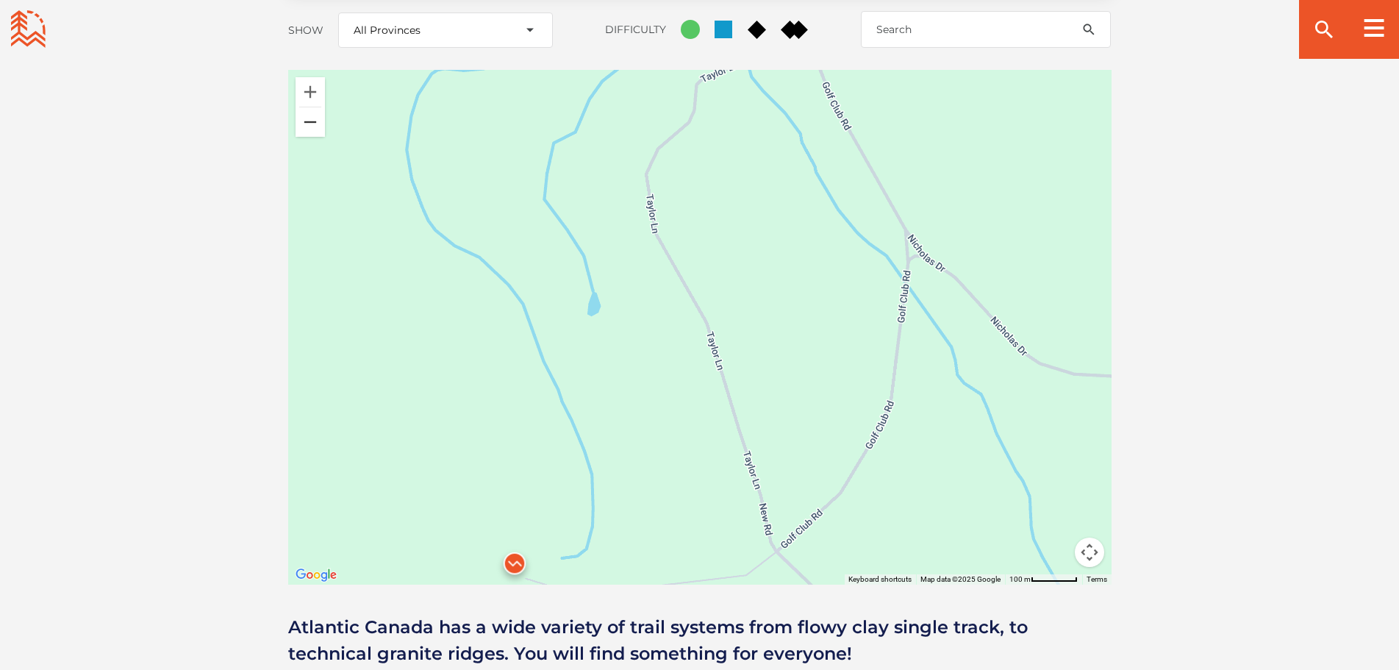
click at [305, 107] on button "Zoom out" at bounding box center [310, 121] width 29 height 29
